Goal: Use online tool/utility

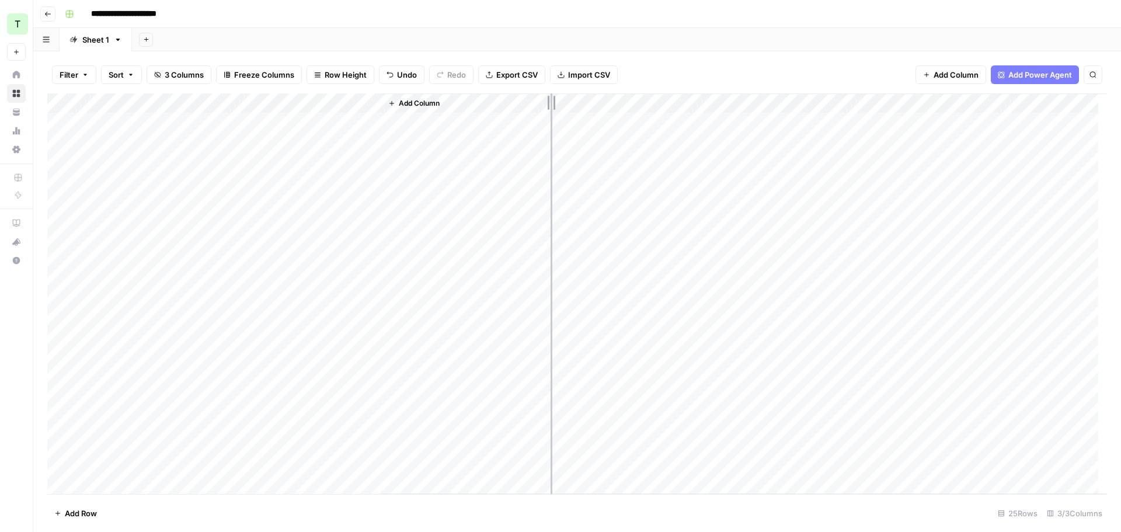
drag, startPoint x: 380, startPoint y: 102, endPoint x: 596, endPoint y: 118, distance: 216.7
click at [596, 118] on div "Add Column" at bounding box center [577, 293] width 1060 height 401
drag, startPoint x: 95, startPoint y: 488, endPoint x: 103, endPoint y: 469, distance: 20.6
click at [95, 487] on div "Add Column" at bounding box center [577, 293] width 1060 height 401
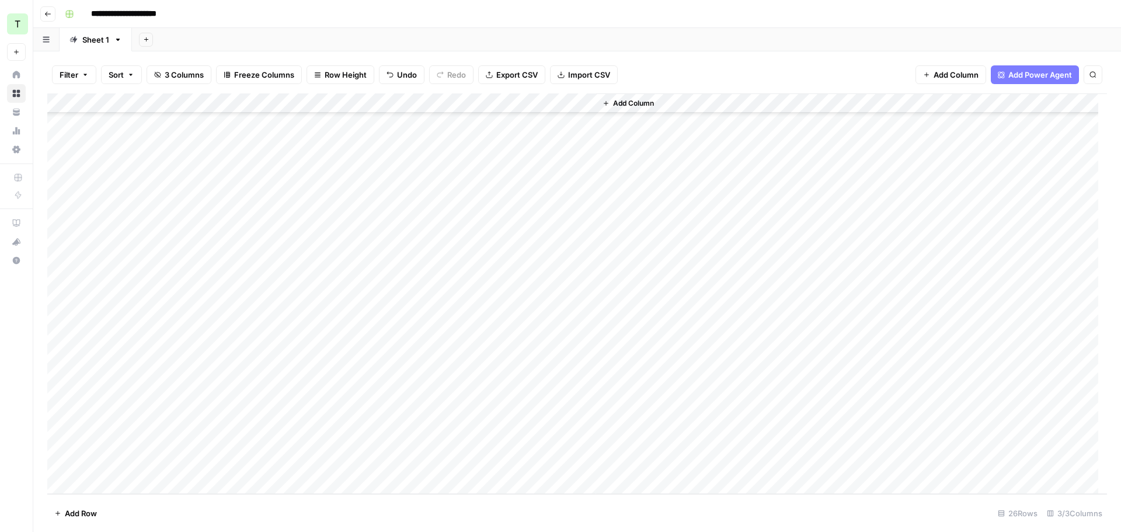
click at [89, 477] on div "Add Column" at bounding box center [577, 293] width 1060 height 401
click at [109, 447] on div "Add Column" at bounding box center [577, 293] width 1060 height 401
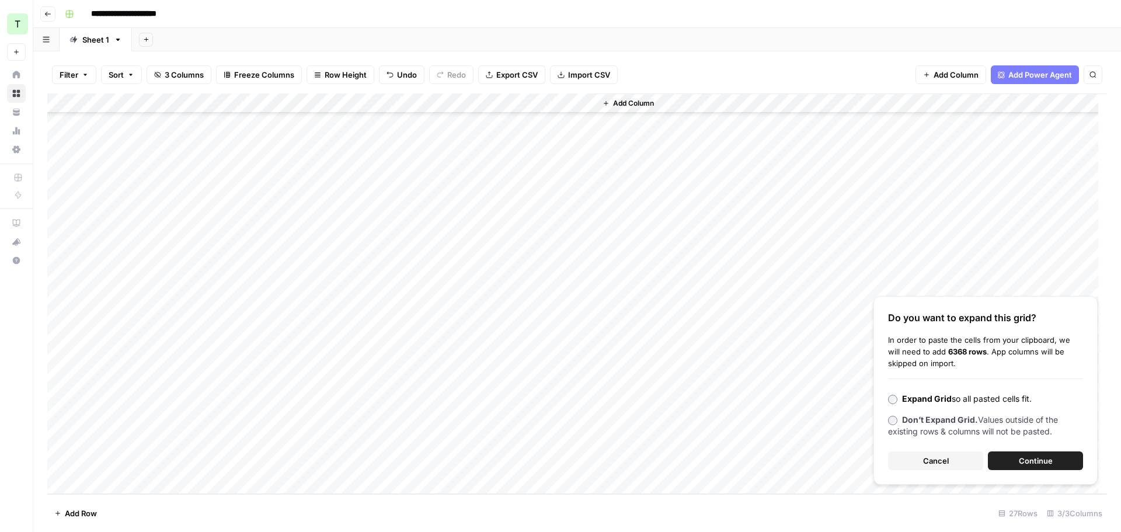
click at [1009, 459] on button "Continue" at bounding box center [1035, 460] width 95 height 19
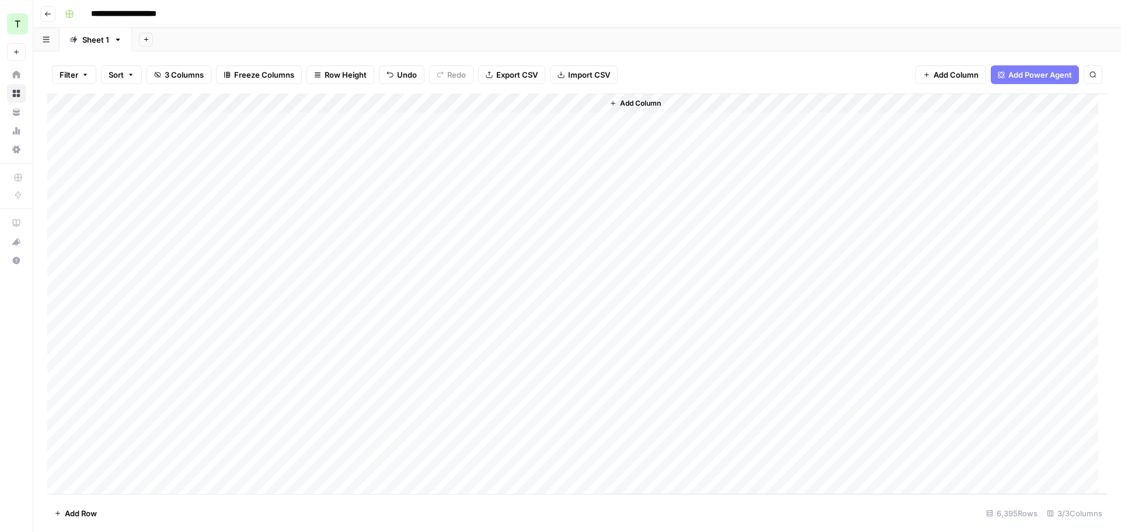
scroll to position [0, 0]
click at [269, 104] on div "Add Column" at bounding box center [577, 293] width 1060 height 401
click at [297, 174] on span "Remaining Rows" at bounding box center [315, 172] width 74 height 12
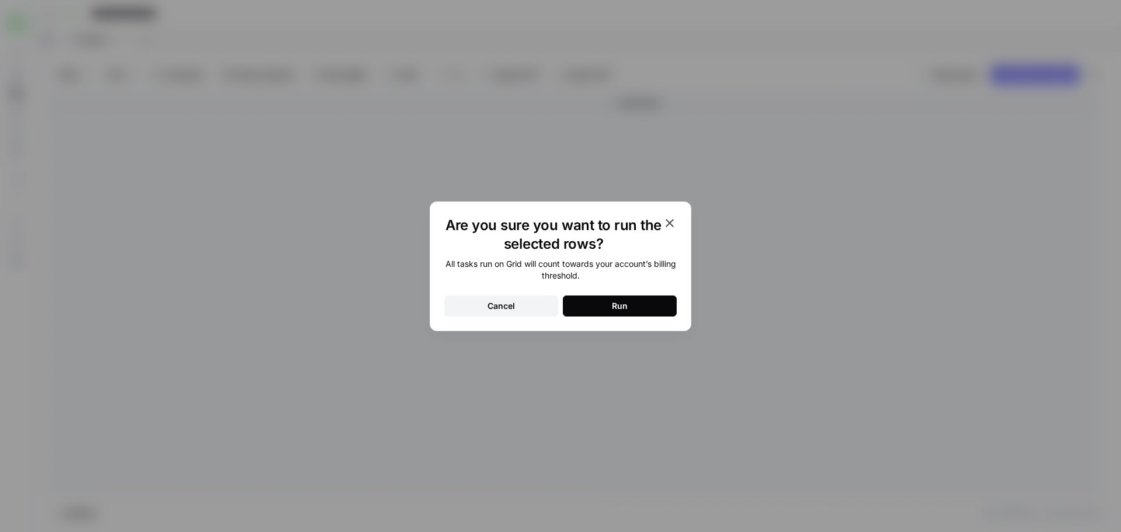
click at [646, 305] on button "Run" at bounding box center [620, 305] width 114 height 21
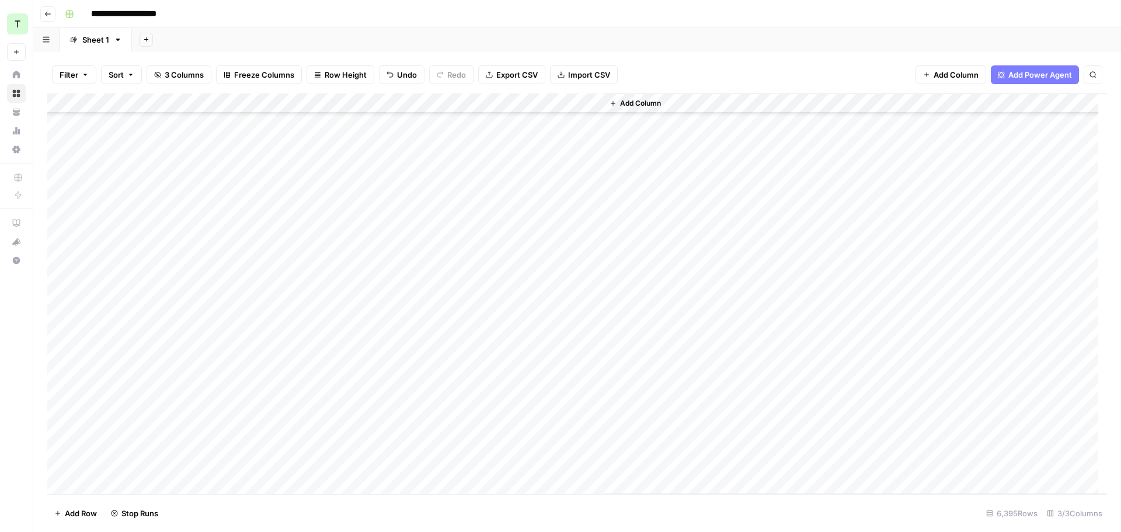
scroll to position [1758, 0]
click at [526, 249] on div "Add Column" at bounding box center [577, 293] width 1060 height 401
click at [526, 250] on div "Add Column" at bounding box center [577, 293] width 1060 height 401
click at [721, 232] on div "Add Column" at bounding box center [855, 293] width 504 height 401
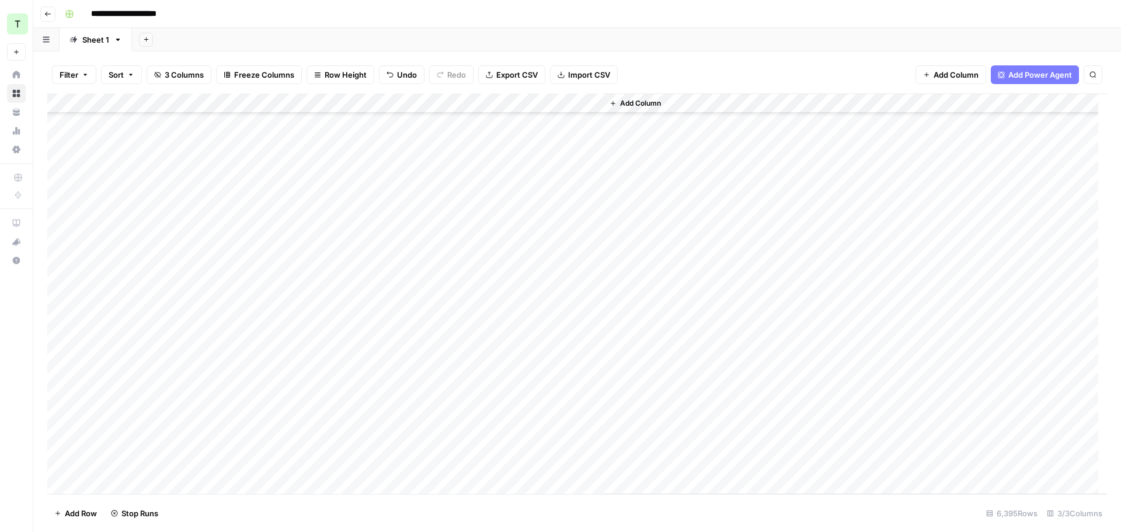
click at [499, 169] on div "Add Column" at bounding box center [577, 293] width 1060 height 401
click at [666, 192] on div "Add Column" at bounding box center [855, 293] width 504 height 401
click at [503, 18] on div "**********" at bounding box center [584, 14] width 1049 height 19
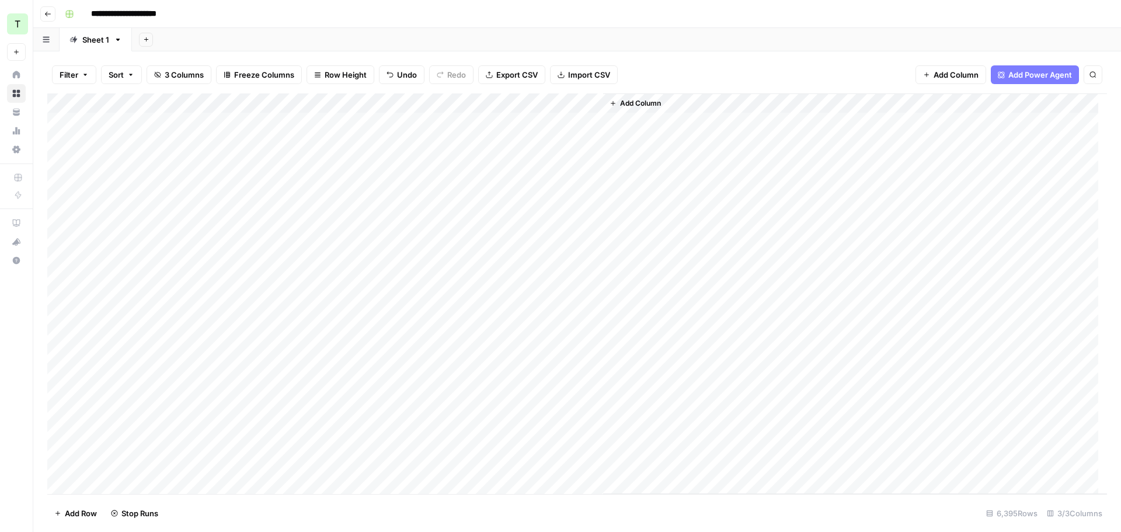
click at [927, 34] on div "Add Sheet" at bounding box center [626, 39] width 989 height 23
